Goal: Navigation & Orientation: Find specific page/section

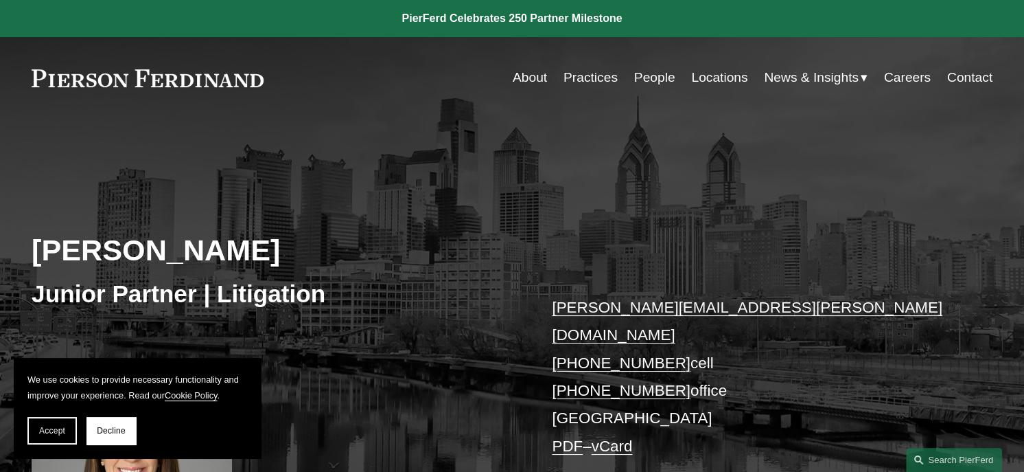
click at [716, 81] on link "Locations" at bounding box center [719, 78] width 56 height 26
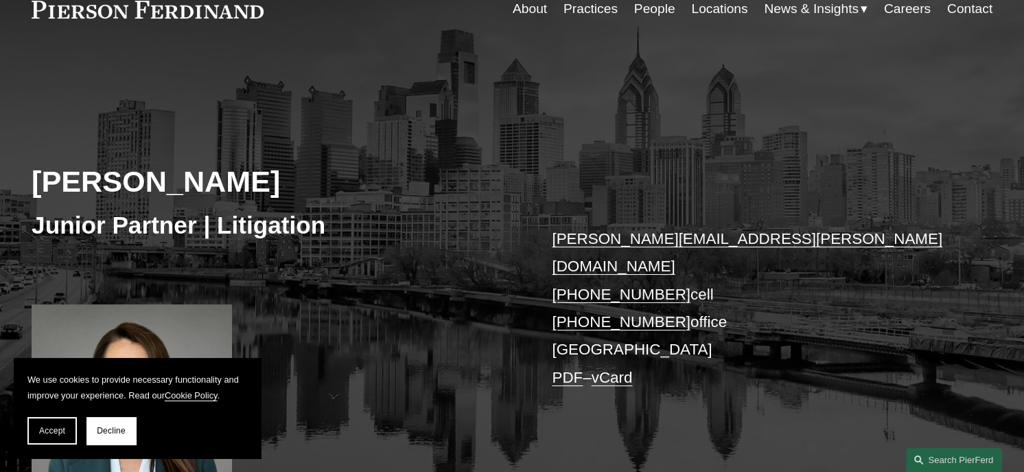
scroll to position [206, 0]
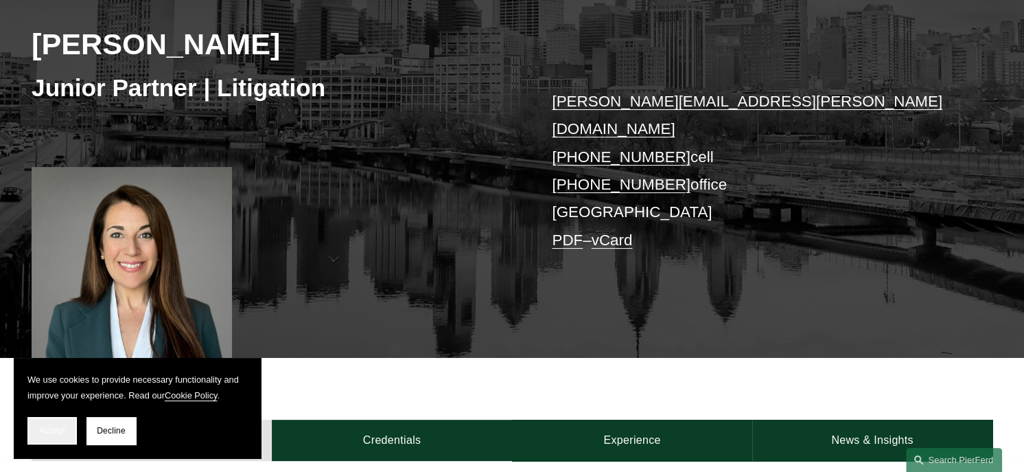
click at [48, 428] on span "Accept" at bounding box center [52, 431] width 26 height 10
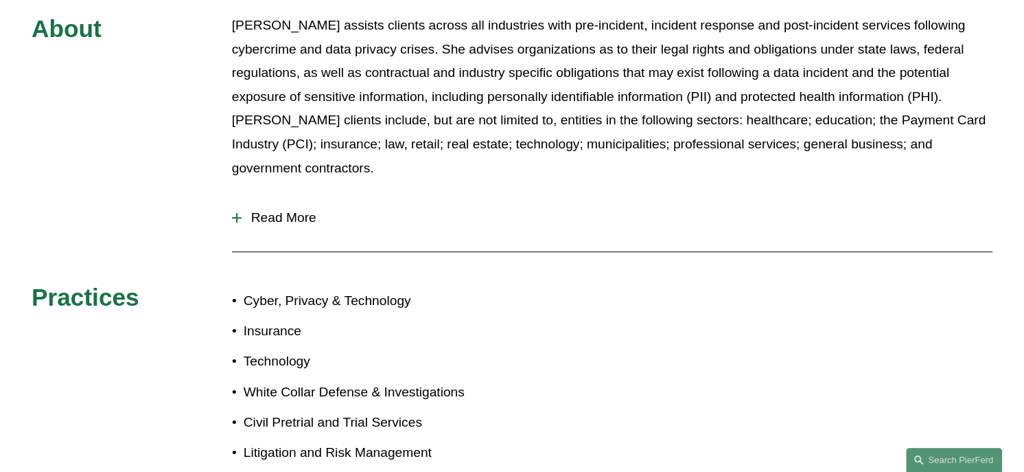
scroll to position [618, 0]
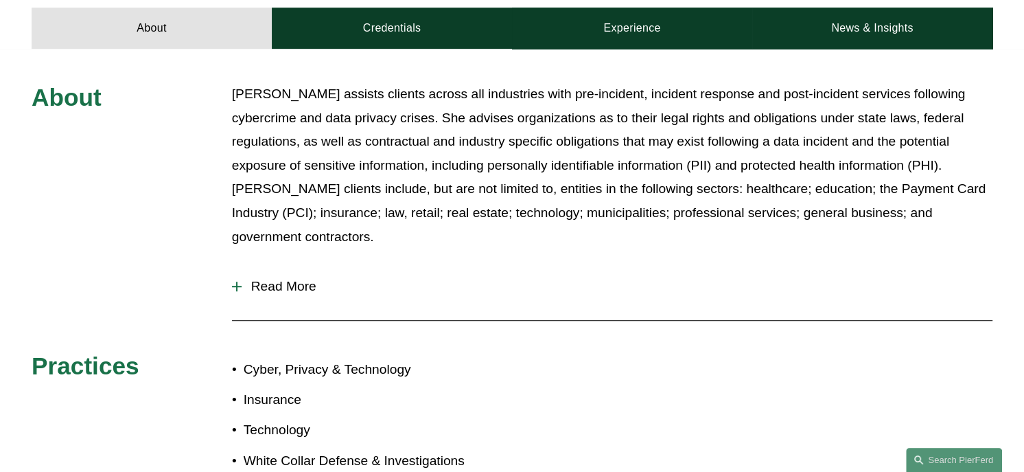
click at [240, 281] on div at bounding box center [237, 286] width 10 height 10
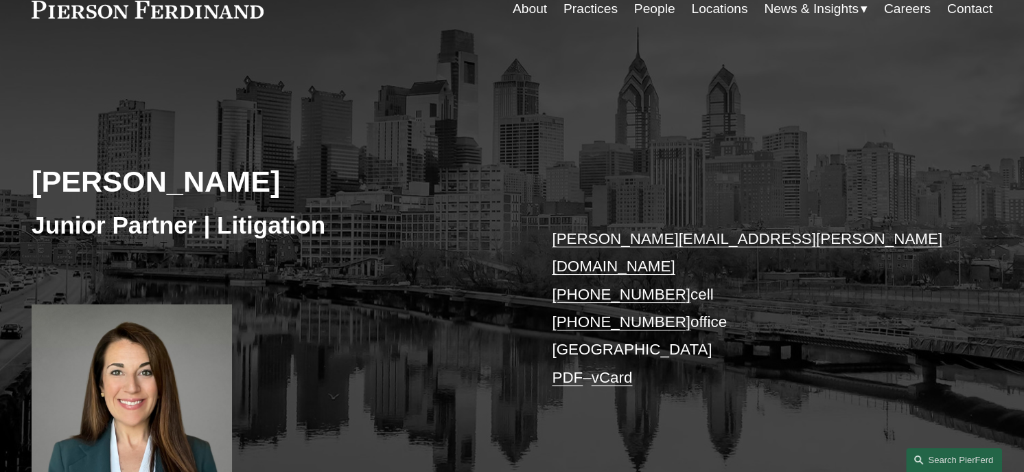
scroll to position [0, 0]
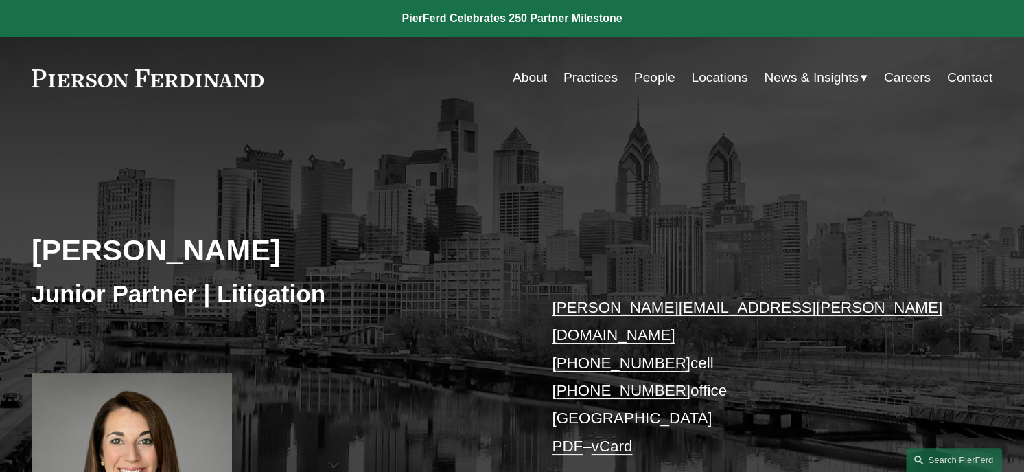
click at [726, 76] on link "Locations" at bounding box center [719, 78] width 56 height 26
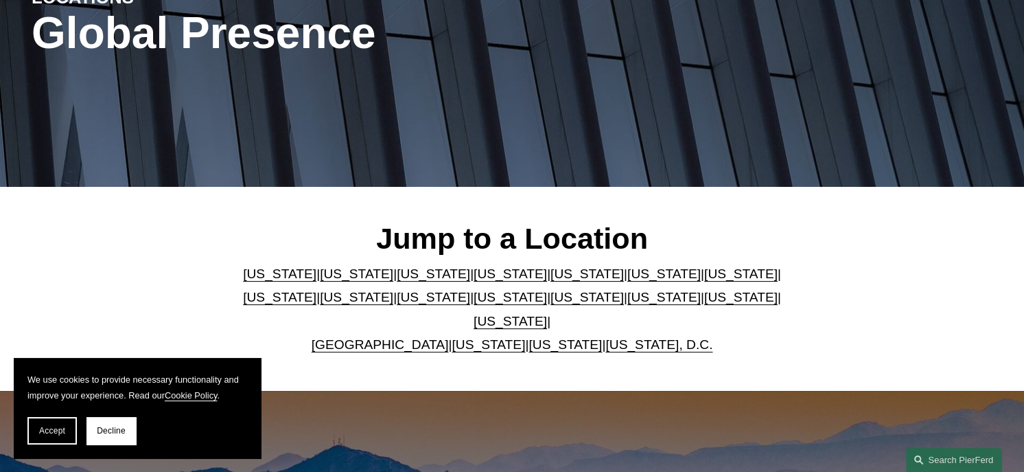
scroll to position [275, 0]
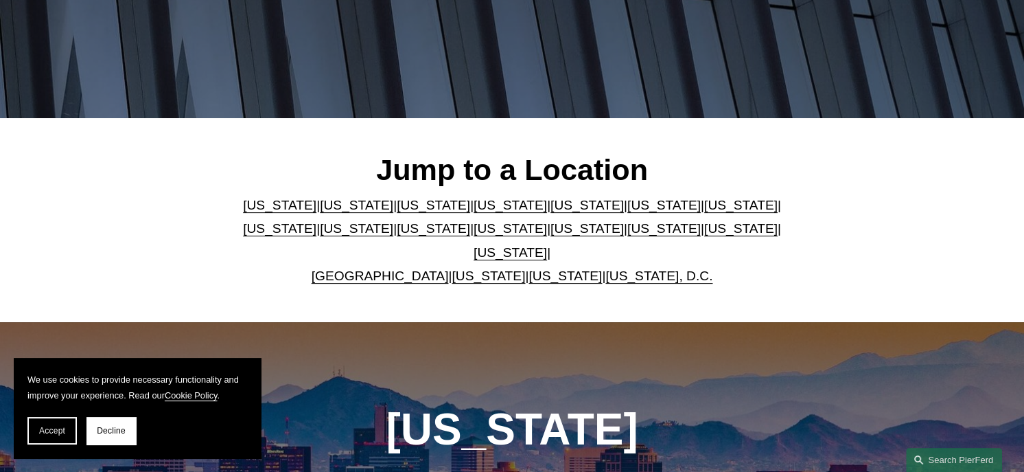
click at [397, 268] on link "[GEOGRAPHIC_DATA]" at bounding box center [380, 275] width 137 height 14
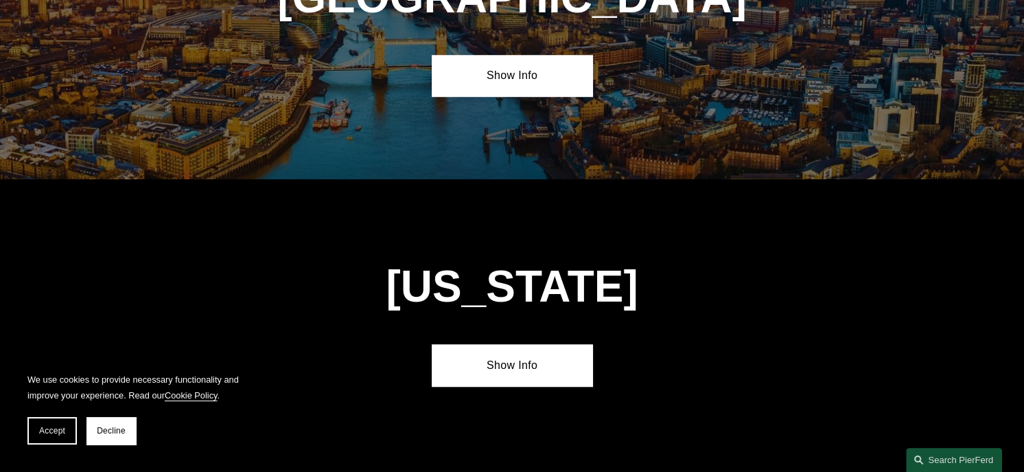
scroll to position [4856, 0]
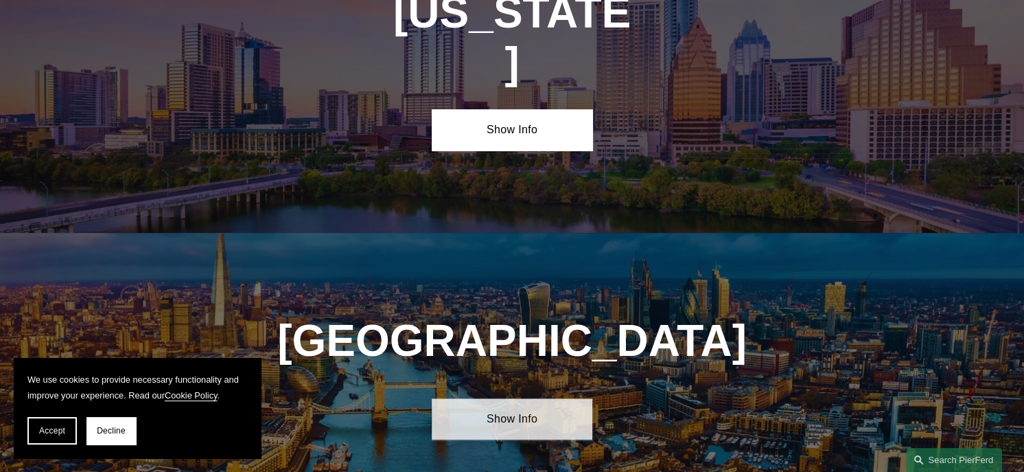
click at [509, 398] on link "Show Info" at bounding box center [512, 418] width 160 height 41
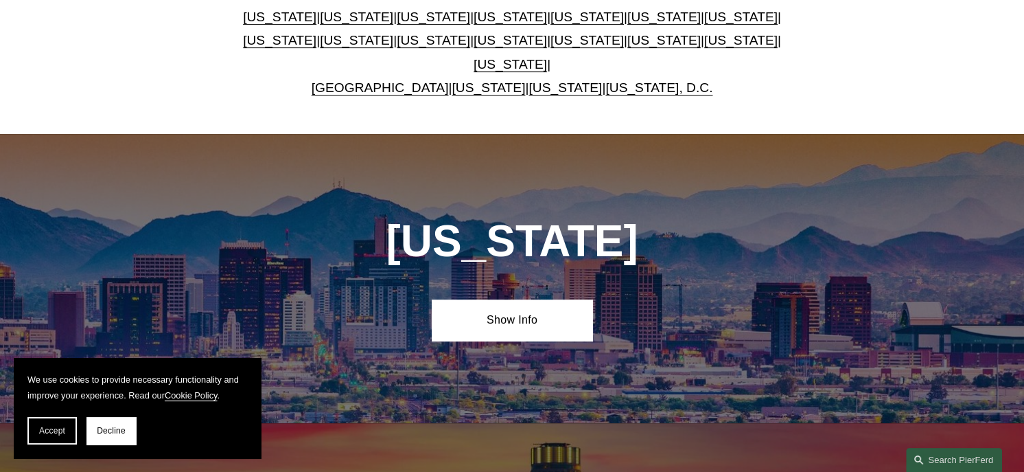
scroll to position [188, 0]
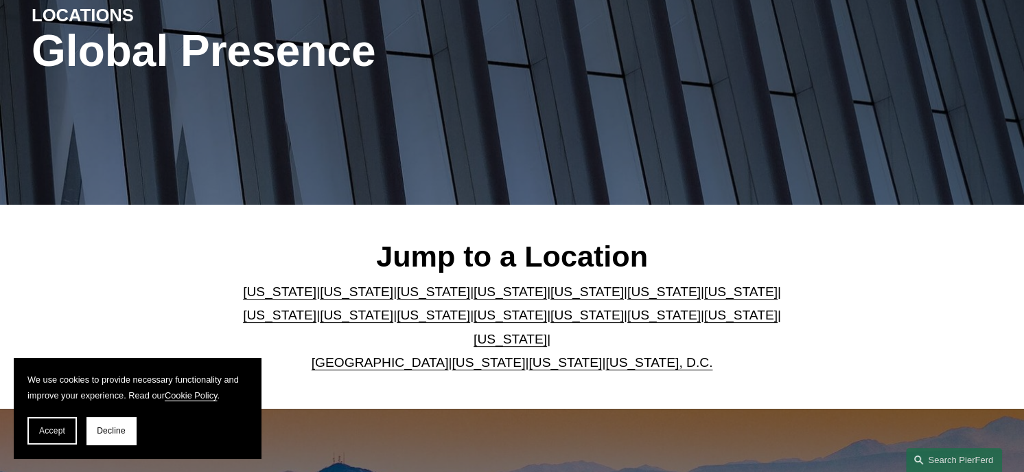
scroll to position [275, 0]
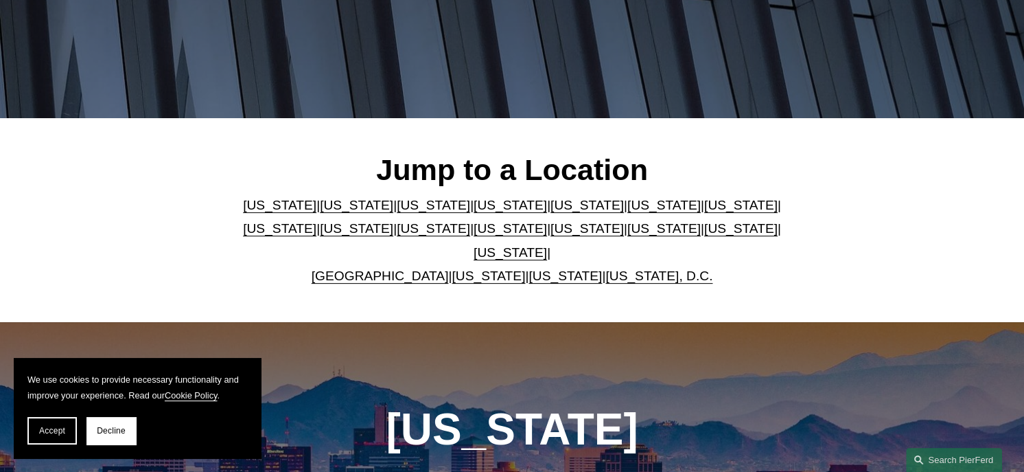
click at [143, 246] on div "Jump to a Location Arizona | California | Colorado | Delaware | Florida | Georg…" at bounding box center [512, 220] width 1024 height 136
click at [57, 425] on button "Accept" at bounding box center [51, 430] width 49 height 27
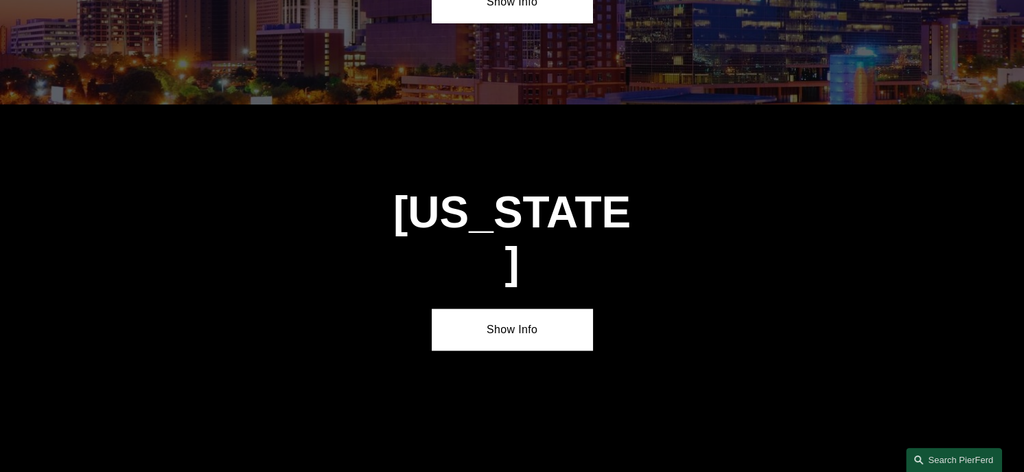
scroll to position [2540, 0]
